Goal: Information Seeking & Learning: Learn about a topic

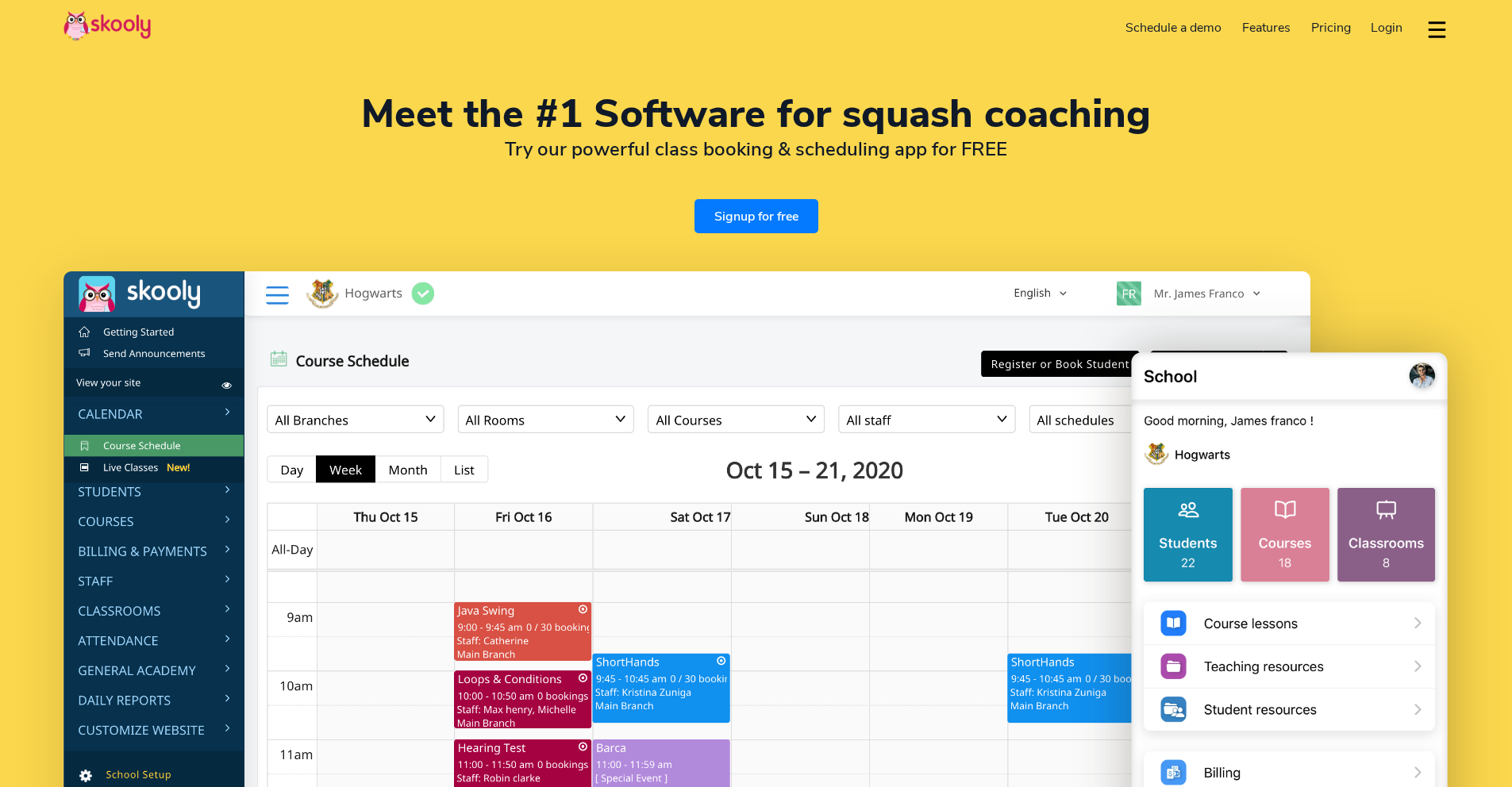
select select "en"
select select "254"
select select "[GEOGRAPHIC_DATA]"
select select "[GEOGRAPHIC_DATA]/[GEOGRAPHIC_DATA]"
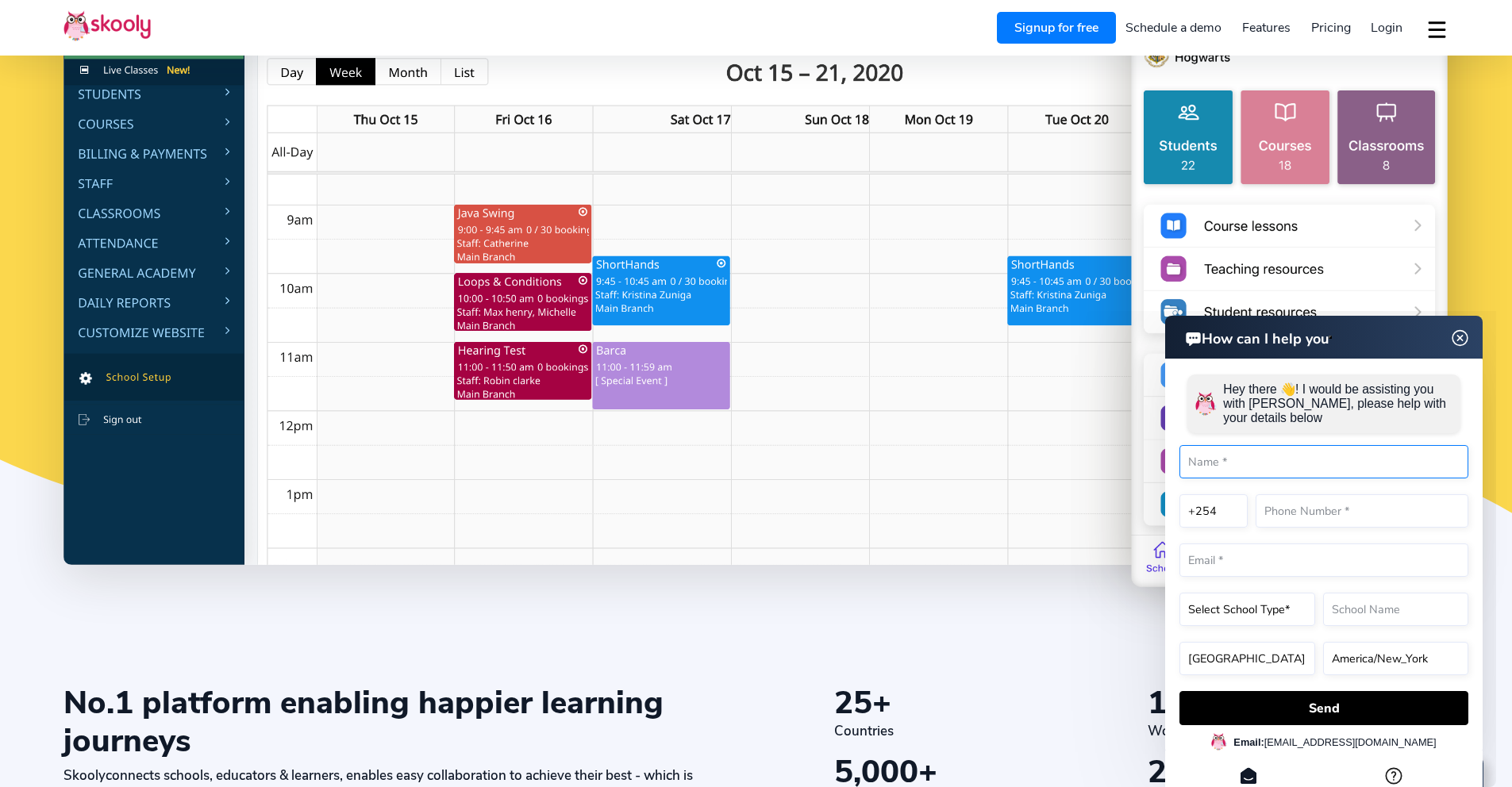
scroll to position [73, 0]
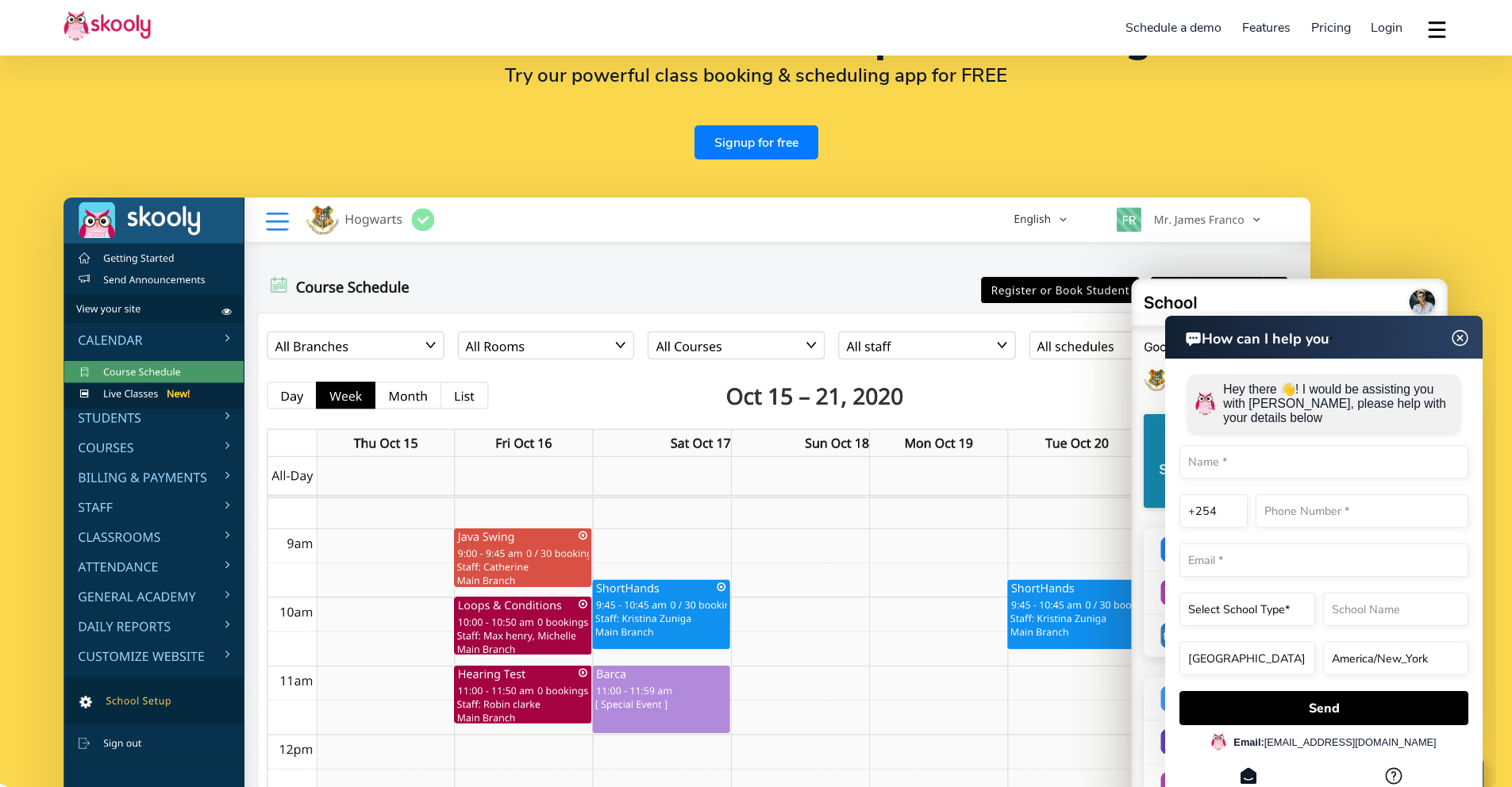
click at [1339, 25] on span "Pricing" at bounding box center [1331, 27] width 39 height 17
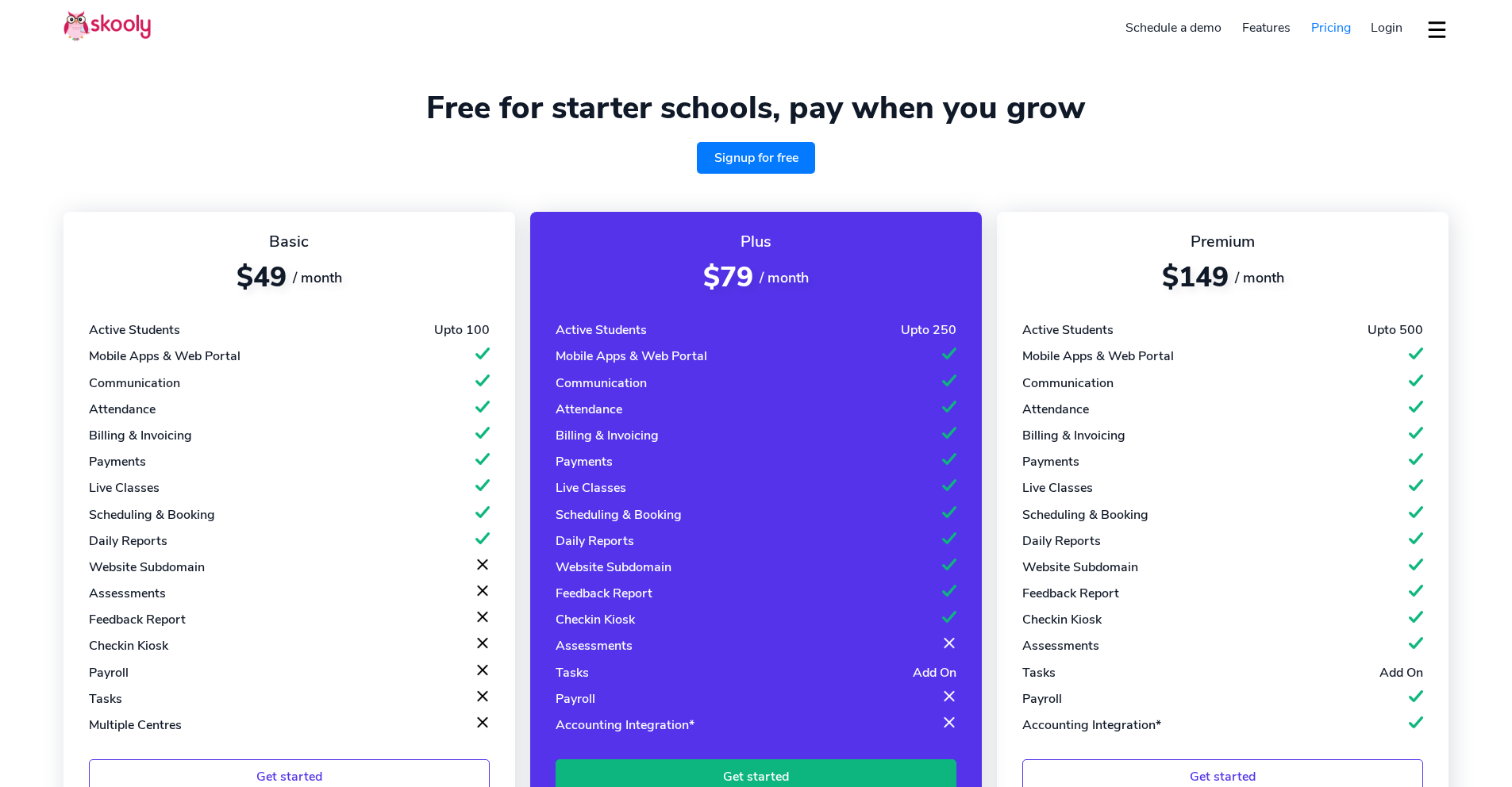
select select "en"
select select "254"
select select "[GEOGRAPHIC_DATA]"
select select "[GEOGRAPHIC_DATA]/[GEOGRAPHIC_DATA]"
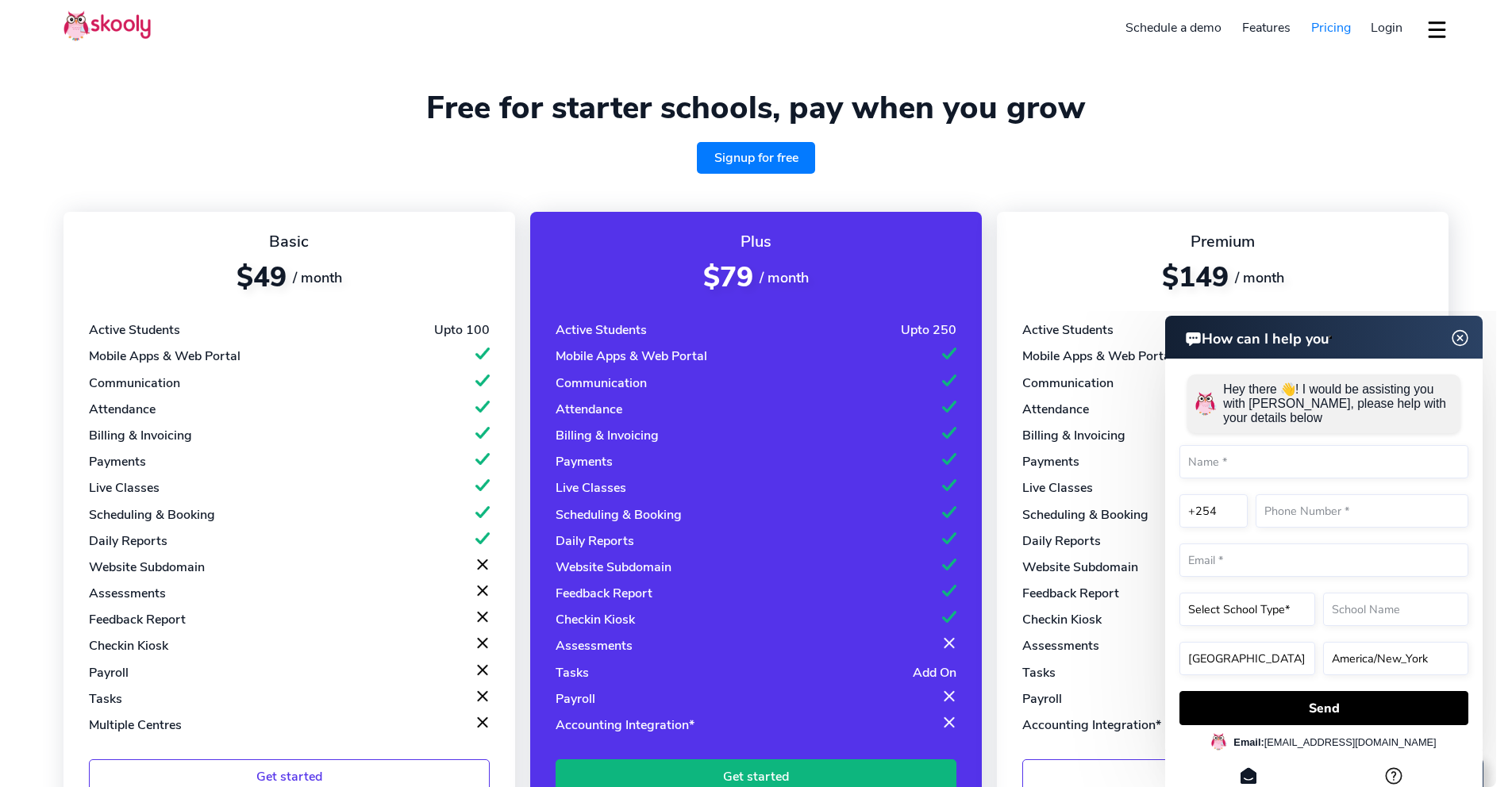
click at [1468, 344] on header "How can I help you" at bounding box center [1323, 337] width 318 height 43
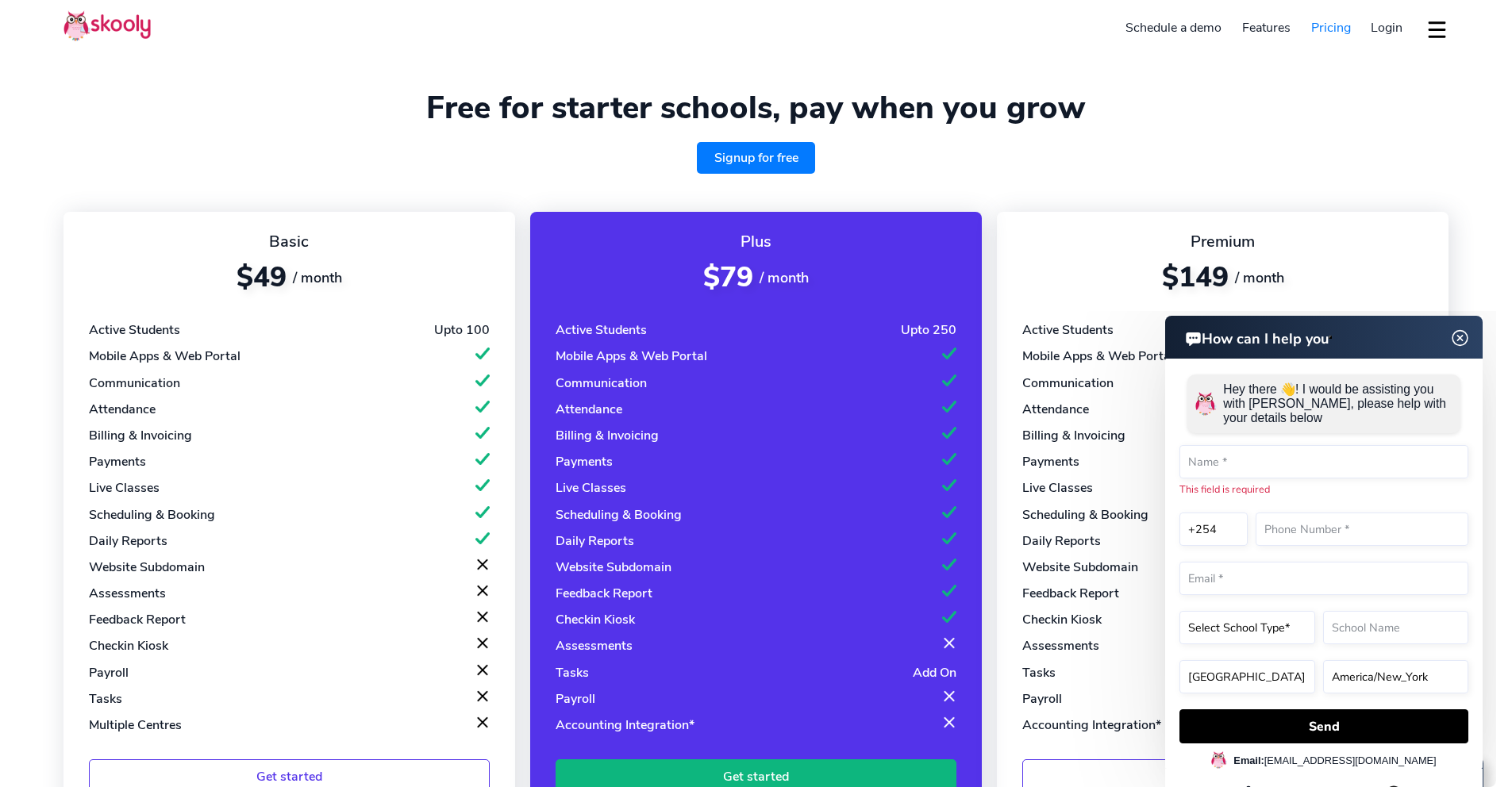
click at [1466, 343] on img at bounding box center [1460, 338] width 30 height 20
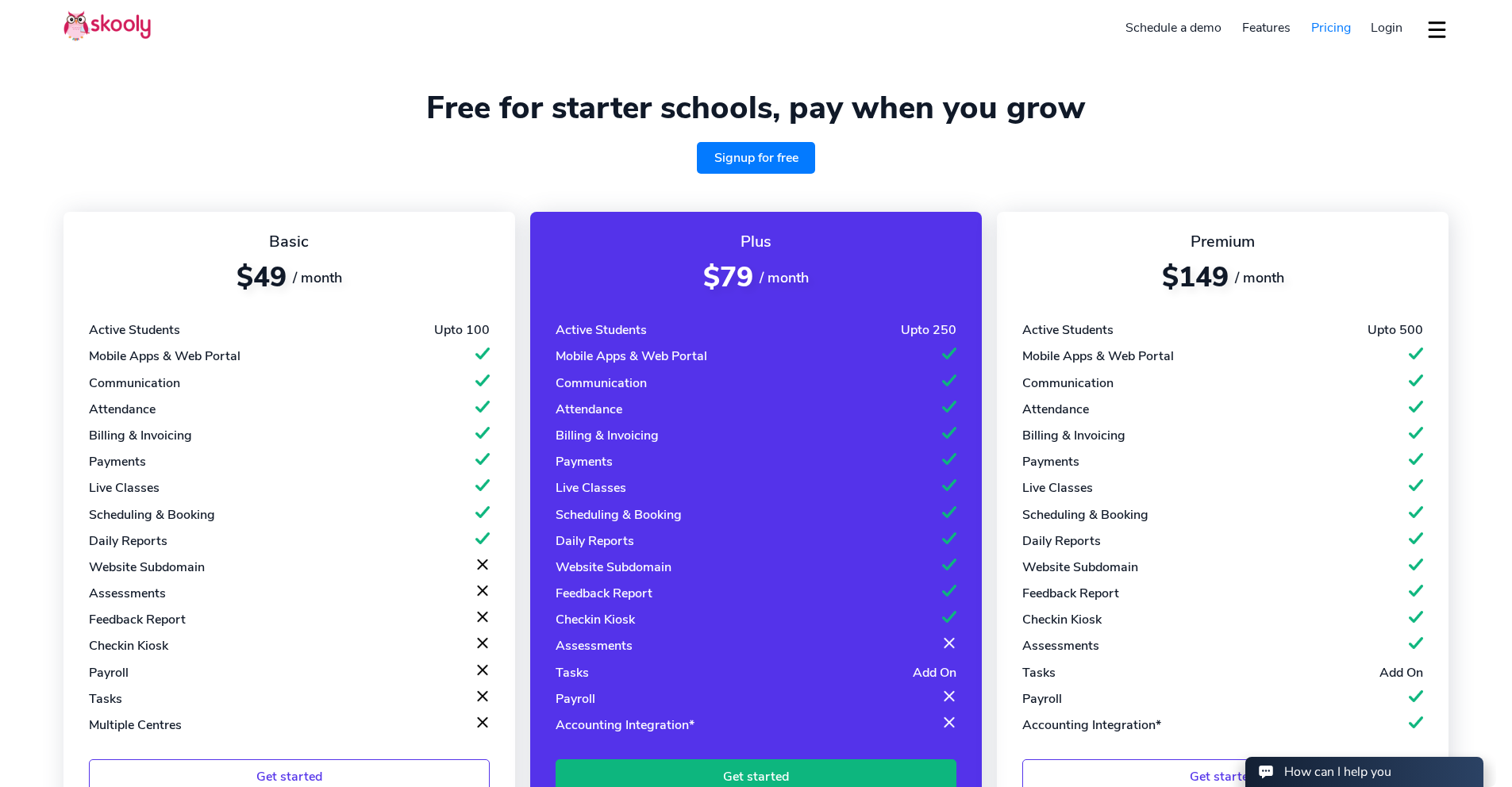
click at [508, 201] on div "Basic $49 / month Active Students Upto 100 Mobile Apps & Web Portal Communicati…" at bounding box center [756, 503] width 1385 height 620
select select "en"
select select "254"
select select "[GEOGRAPHIC_DATA]"
select select "[GEOGRAPHIC_DATA]/[GEOGRAPHIC_DATA]"
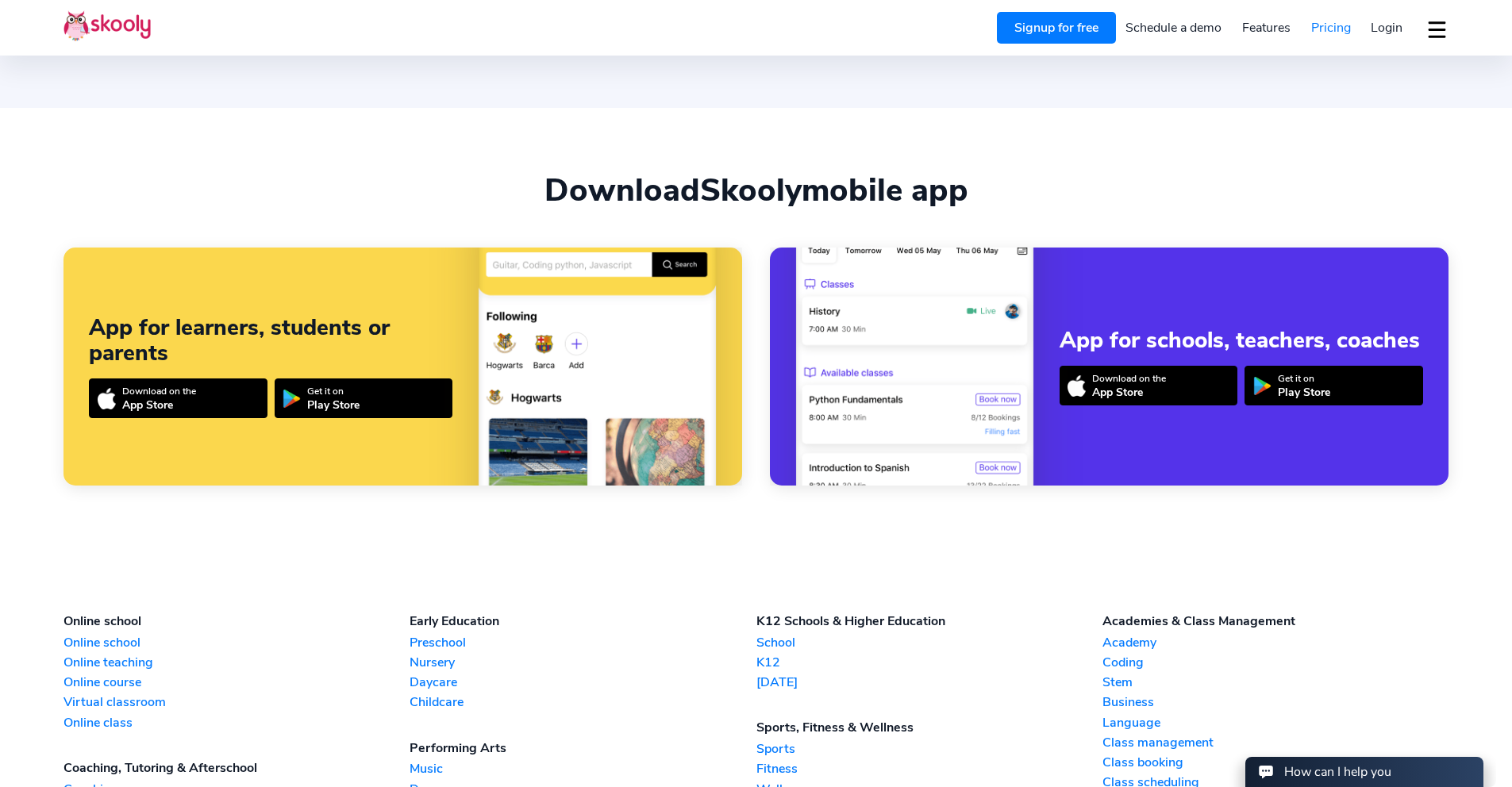
scroll to position [1602, 0]
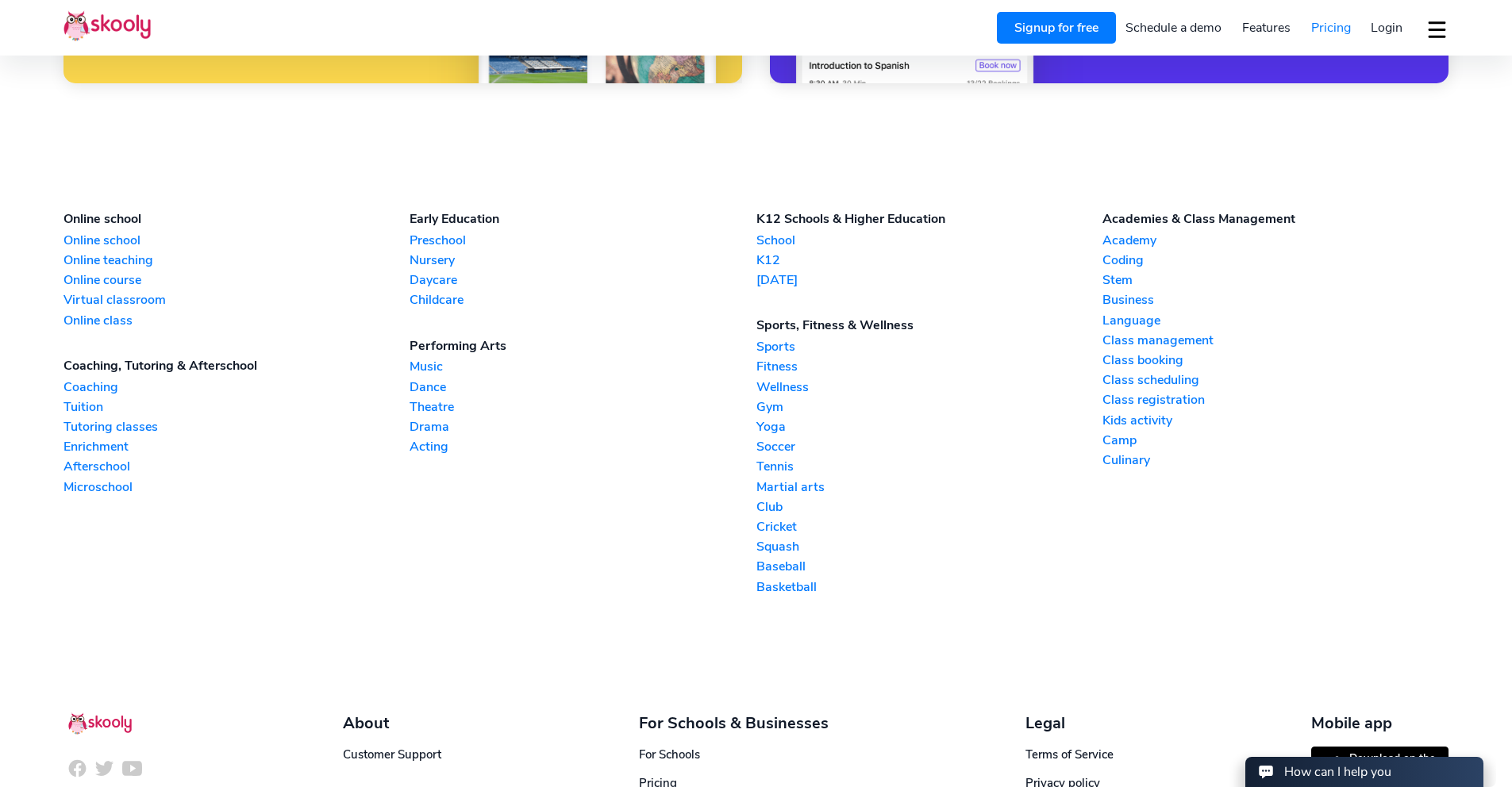
click at [785, 545] on link "Squash" at bounding box center [929, 546] width 346 height 17
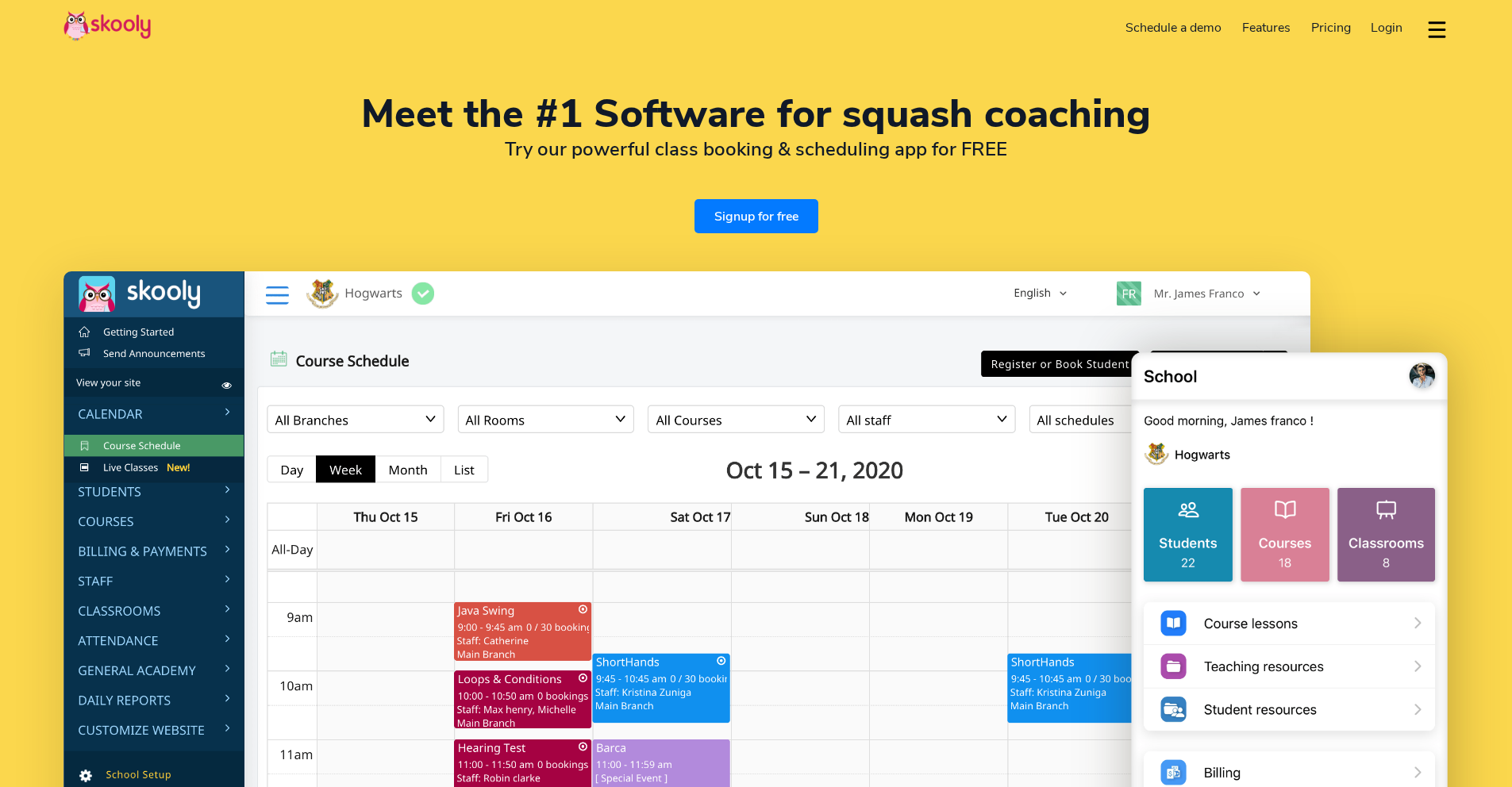
select select "en"
select select "254"
select select "[GEOGRAPHIC_DATA]"
select select "[GEOGRAPHIC_DATA]/[GEOGRAPHIC_DATA]"
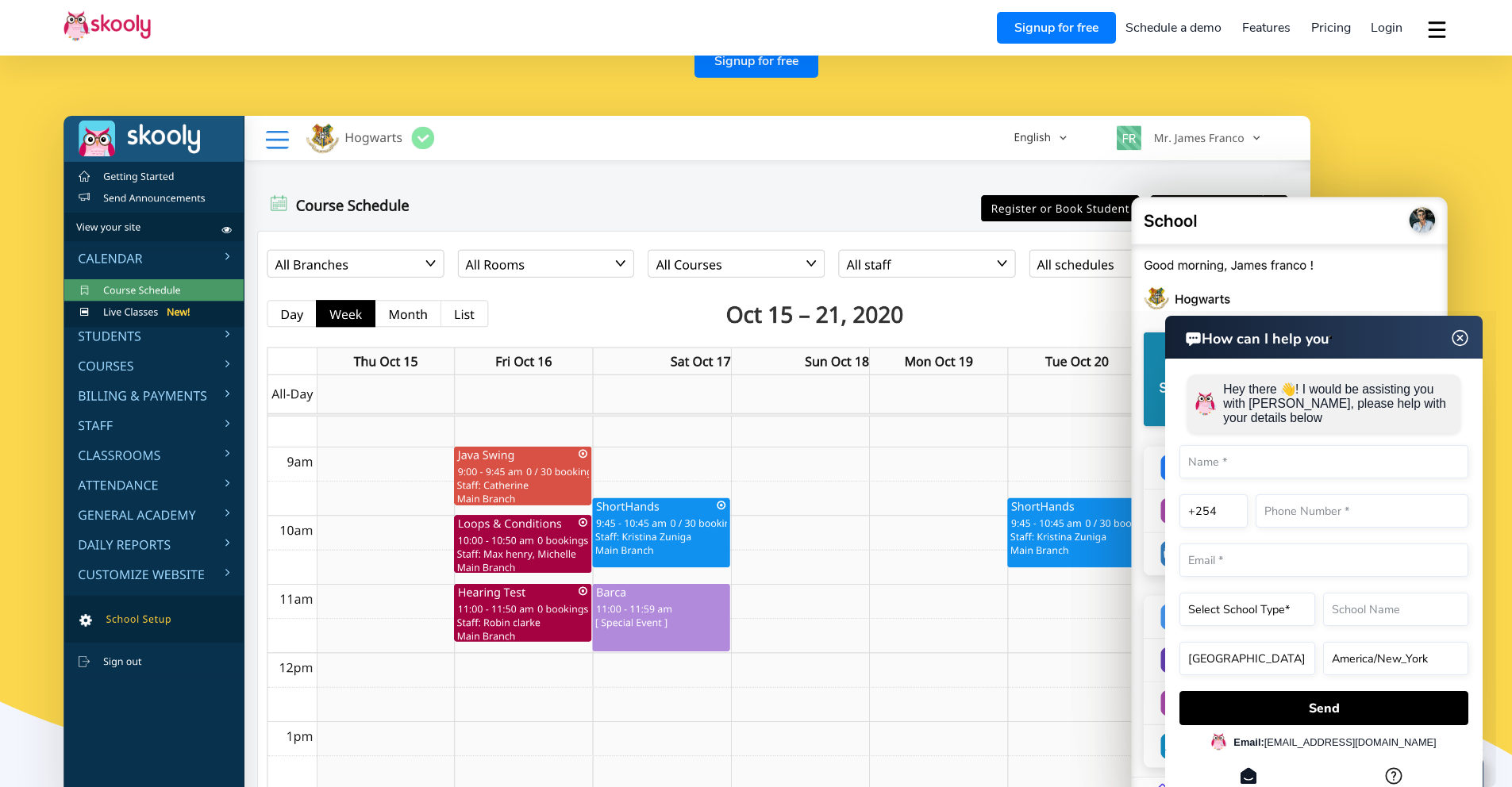
scroll to position [328, 0]
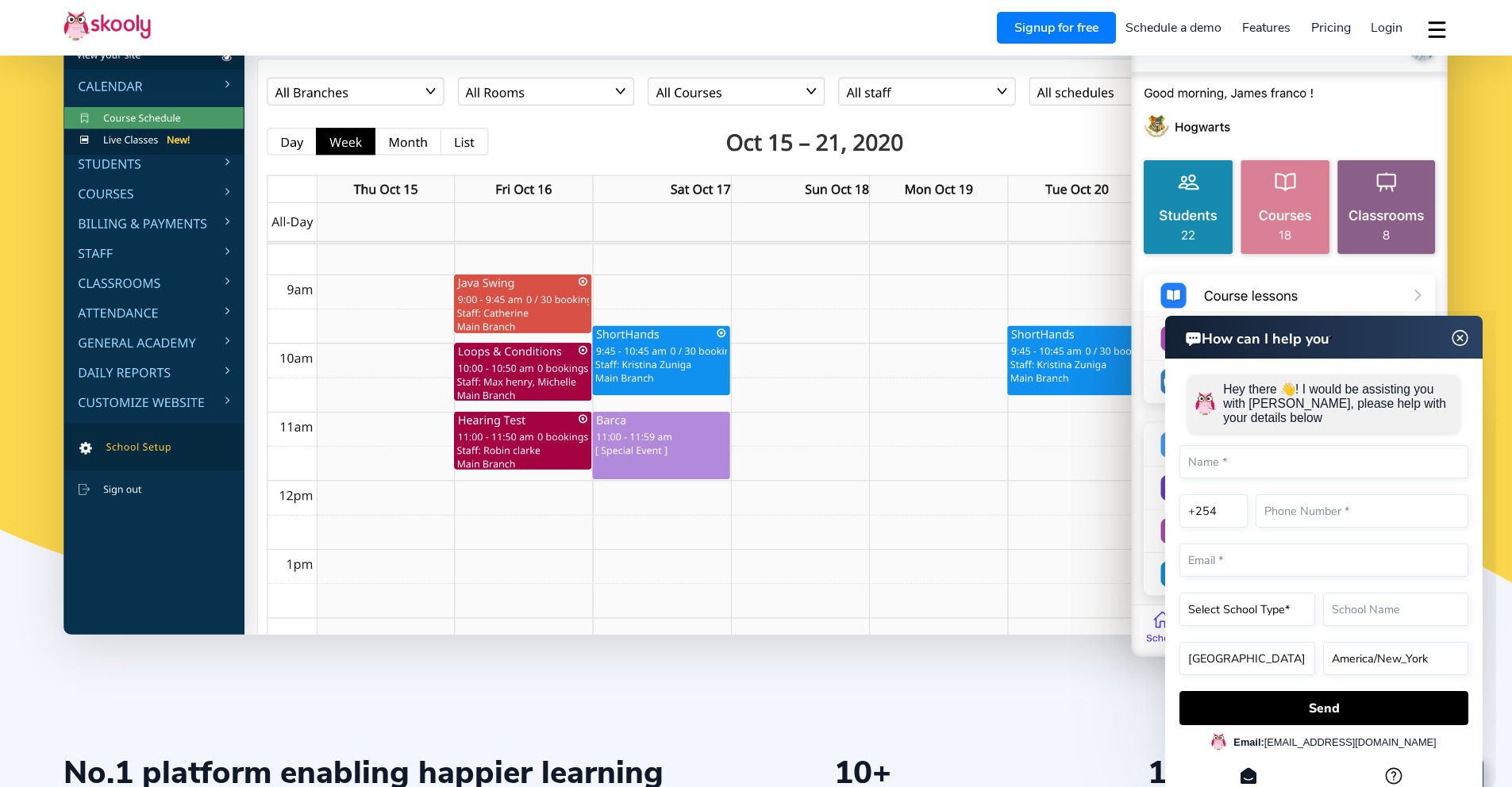
click at [1464, 343] on img at bounding box center [1460, 338] width 30 height 20
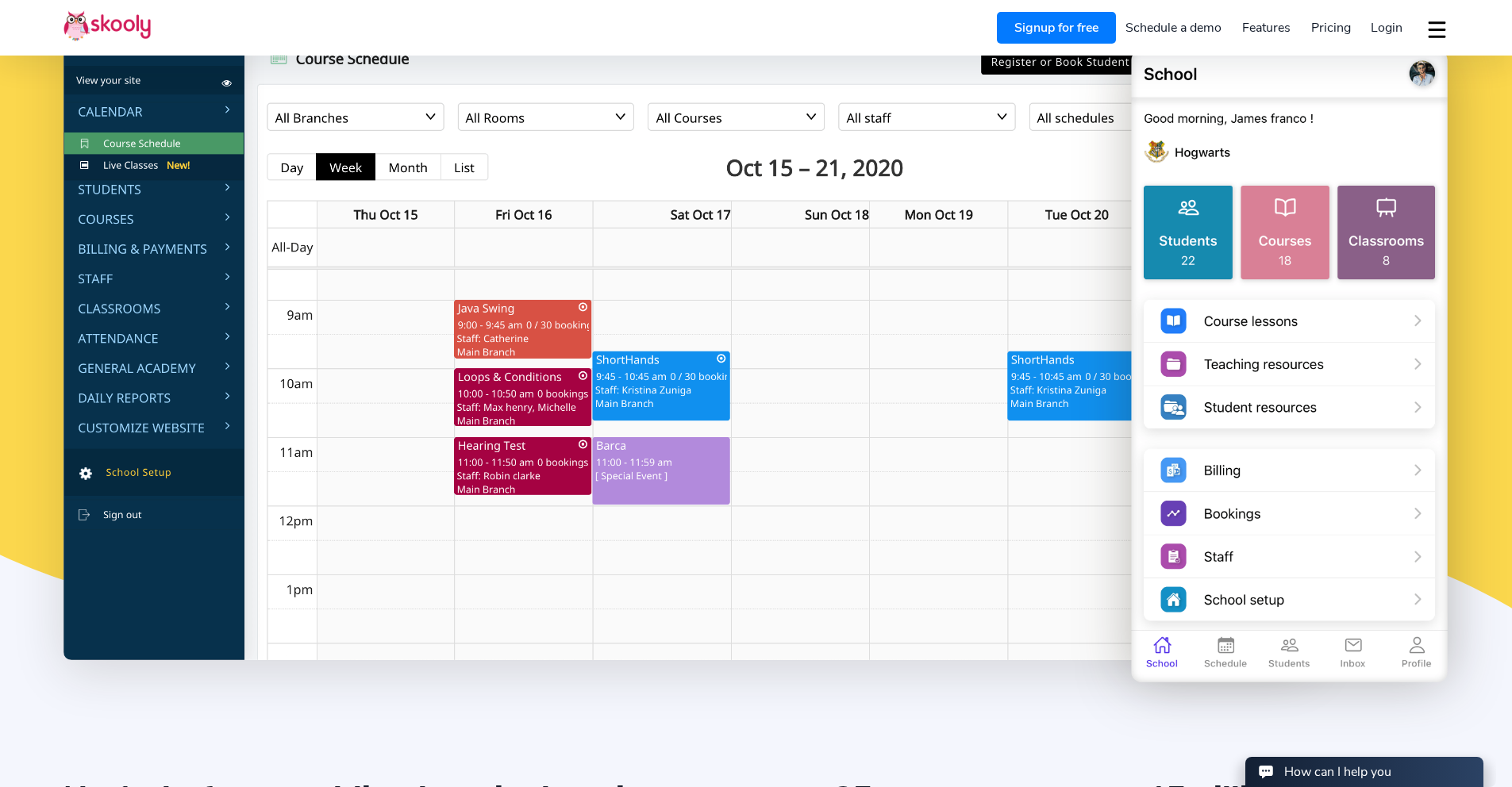
scroll to position [0, 0]
